Goal: Information Seeking & Learning: Learn about a topic

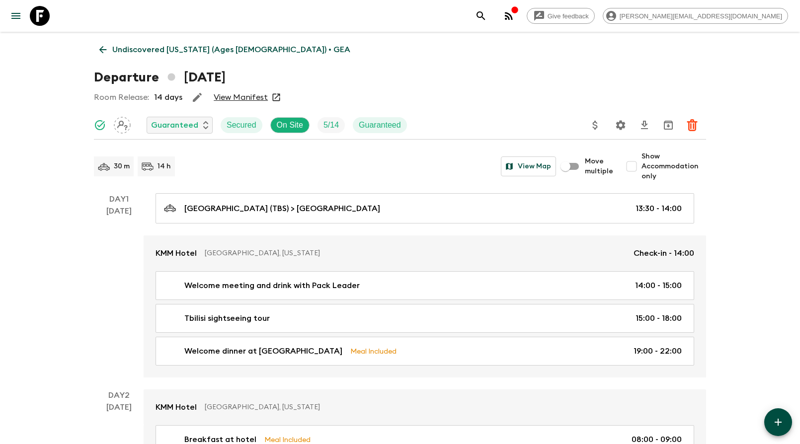
click at [44, 12] on icon at bounding box center [40, 16] width 20 height 20
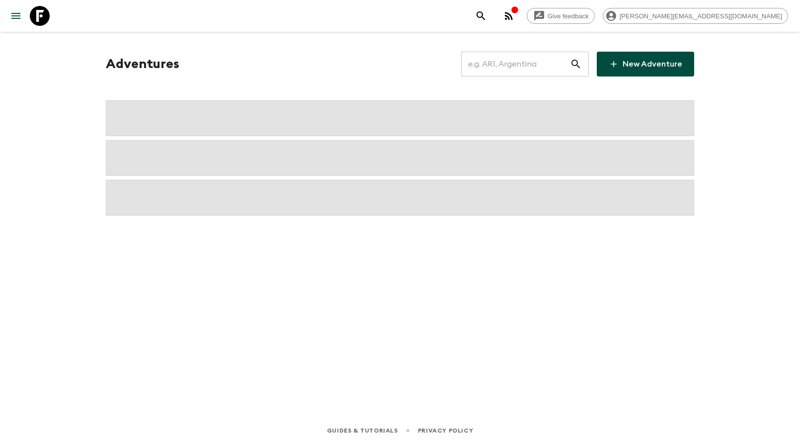
click at [540, 65] on input "text" at bounding box center [515, 64] width 109 height 28
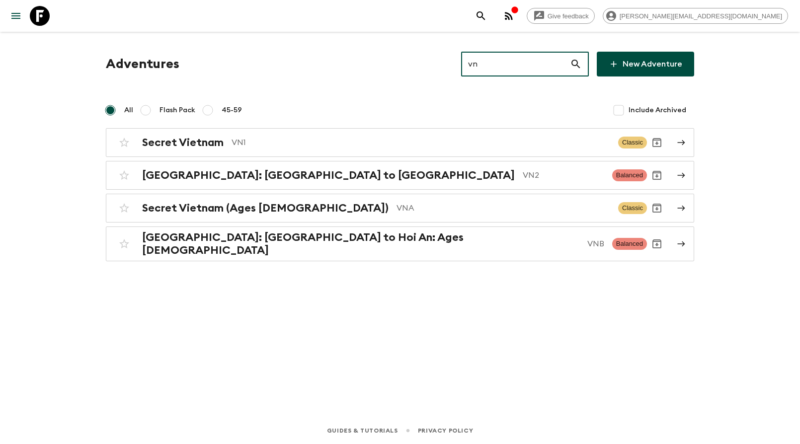
type input "vn1"
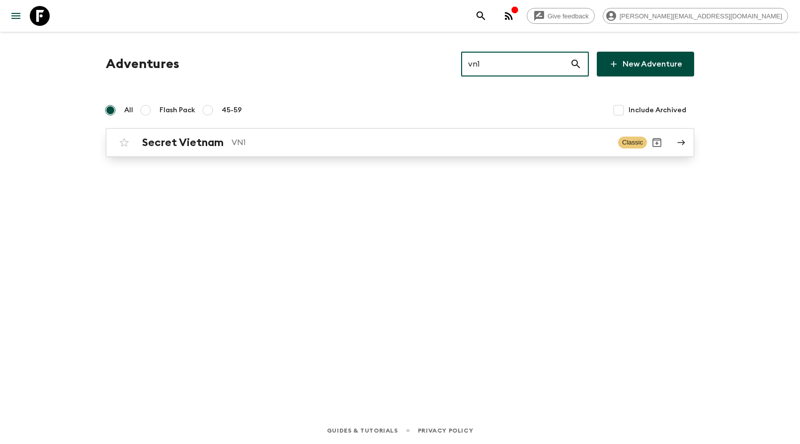
click at [179, 149] on h2 "Secret Vietnam" at bounding box center [183, 142] width 82 height 13
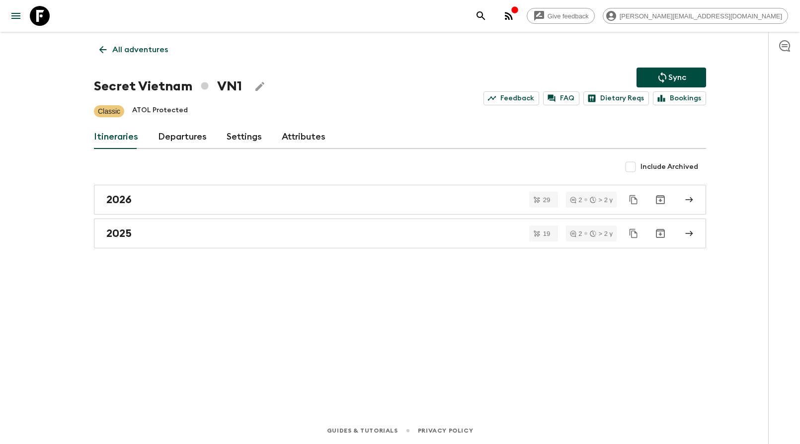
click at [175, 136] on link "Departures" at bounding box center [182, 137] width 49 height 24
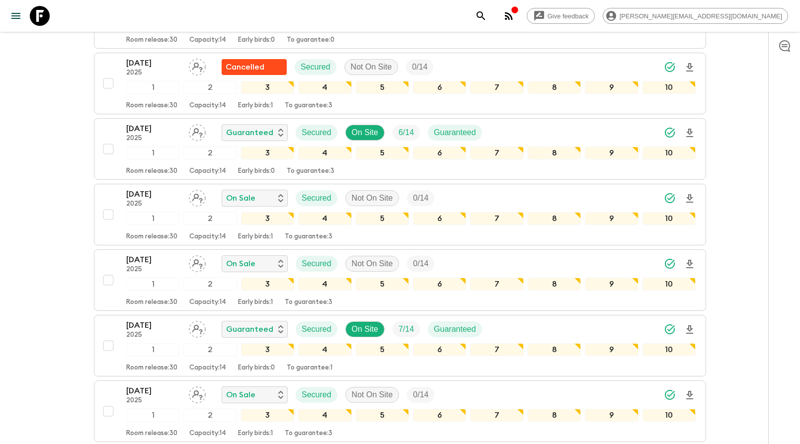
scroll to position [730, 0]
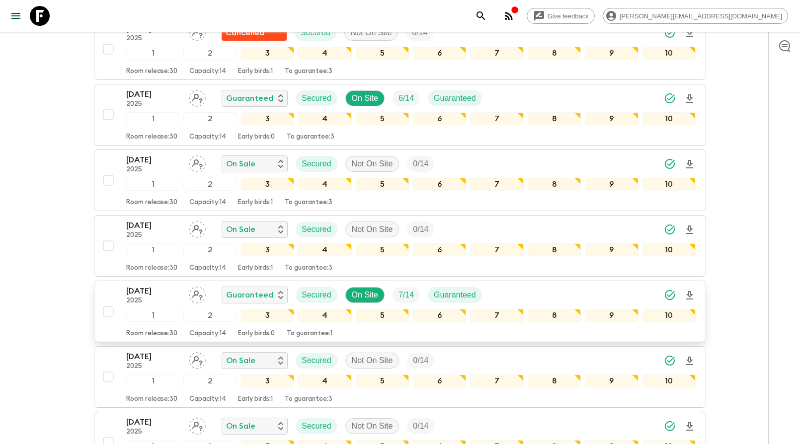
click at [151, 290] on p "[DATE]" at bounding box center [153, 291] width 55 height 12
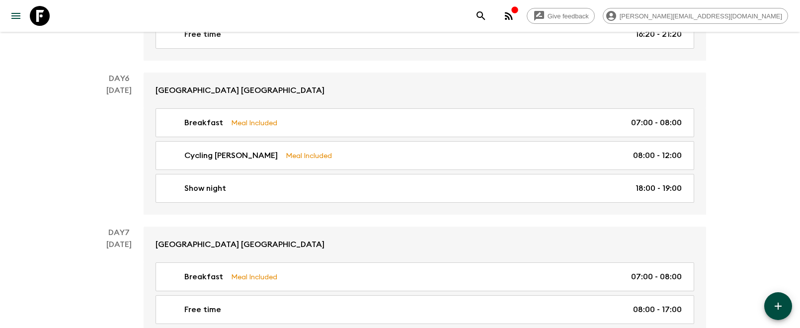
scroll to position [1768, 0]
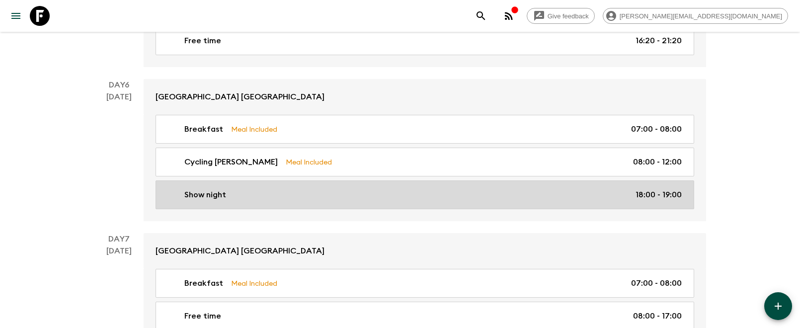
click at [312, 192] on div "Show night 18:00 - 19:00" at bounding box center [423, 195] width 518 height 12
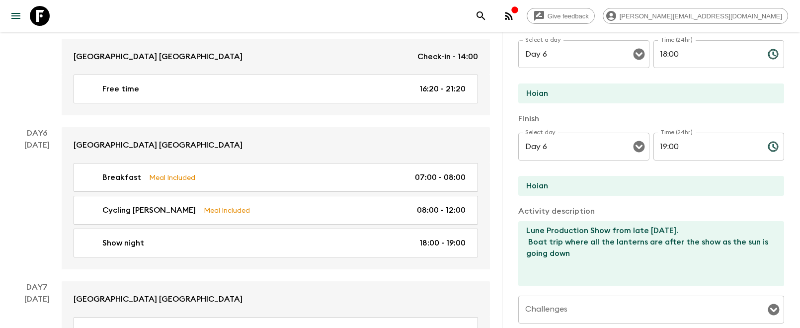
scroll to position [1721, 0]
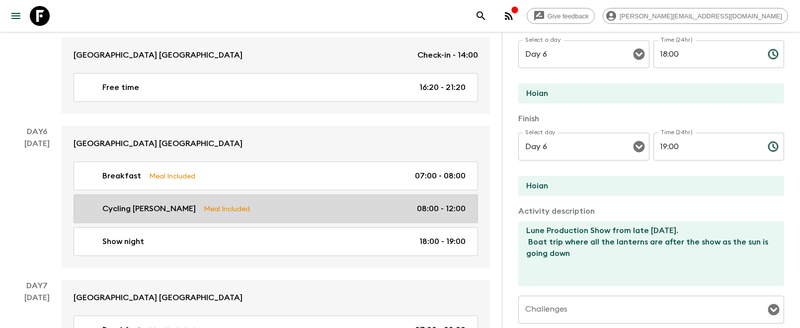
click at [275, 207] on div "Cycling [PERSON_NAME] Meal Included 08:00 - 12:00" at bounding box center [274, 209] width 384 height 12
type input "Cycling [PERSON_NAME]"
type input "Hoi An ancient town"
type textarea "Cycle through Hoi An’s countryside, past rice fields and swaying palms, soaking…"
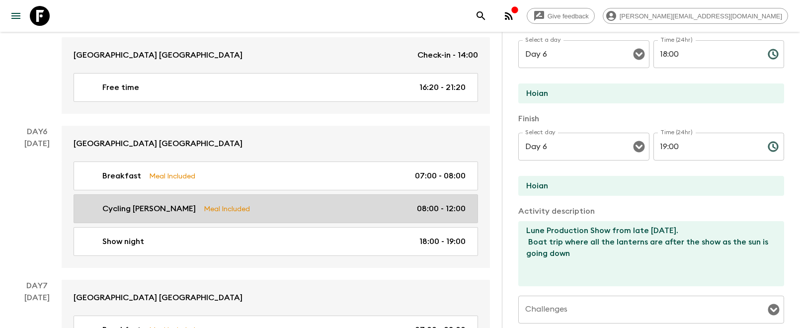
checkbox input "true"
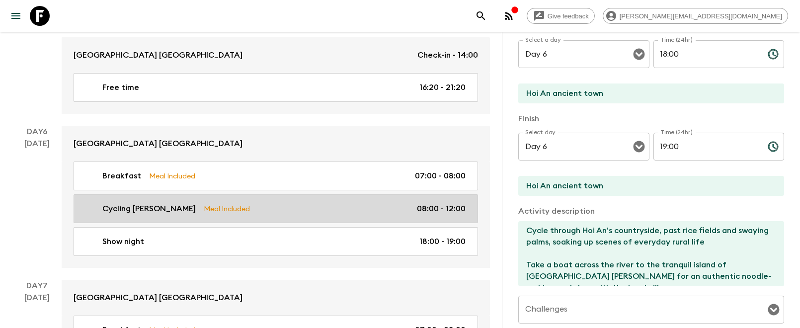
type input "08:00"
type input "12:00"
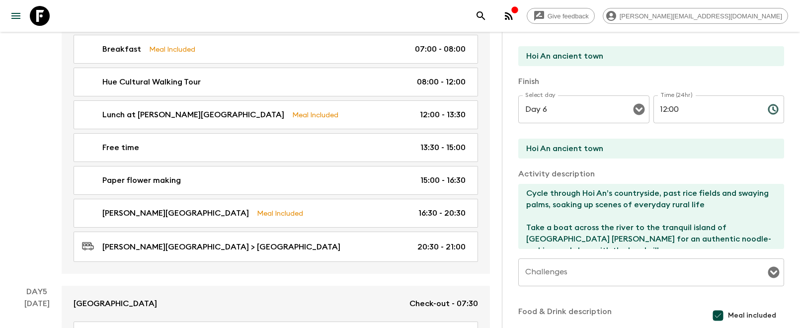
scroll to position [1218, 0]
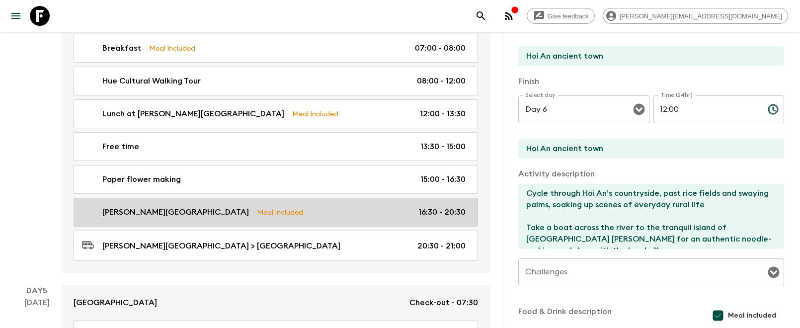
click at [294, 206] on div "[PERSON_NAME] Lagoon Meal Included 16:30 - 20:30" at bounding box center [274, 212] width 384 height 12
type input "[PERSON_NAME][GEOGRAPHIC_DATA]"
type input "boat trip"
type textarea "Visit the biggest natural lagoon in [GEOGRAPHIC_DATA] and explore the unique li…"
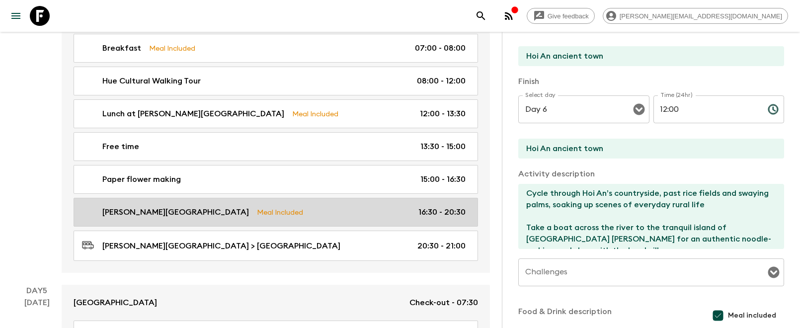
type textarea "Drinks before the show to be arranged"
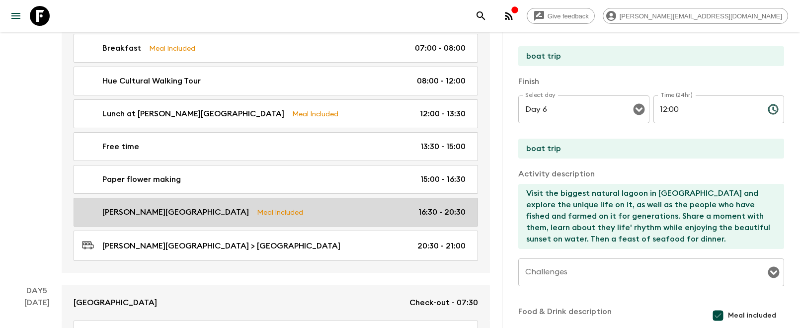
type input "Day 4"
type input "16:30"
type input "Day 4"
type input "20:30"
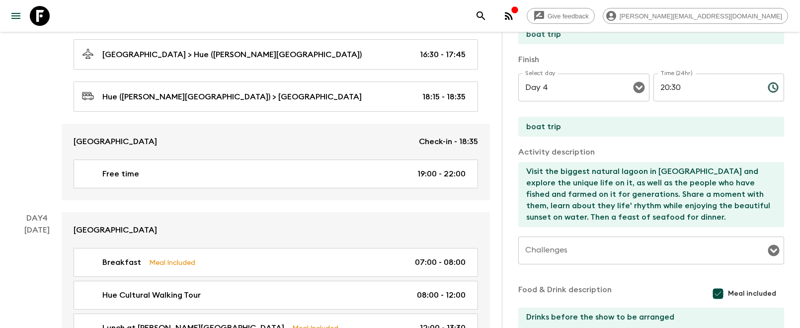
scroll to position [237, 0]
